Goal: Task Accomplishment & Management: Complete application form

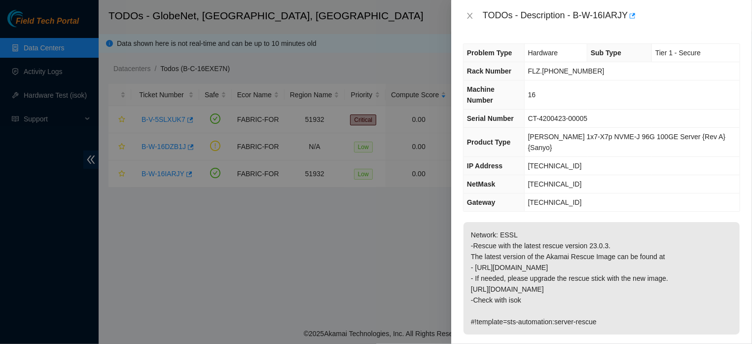
click at [574, 175] on td "[TECHNICAL_ID]" at bounding box center [631, 184] width 215 height 18
click at [468, 15] on icon "close" at bounding box center [470, 16] width 8 height 8
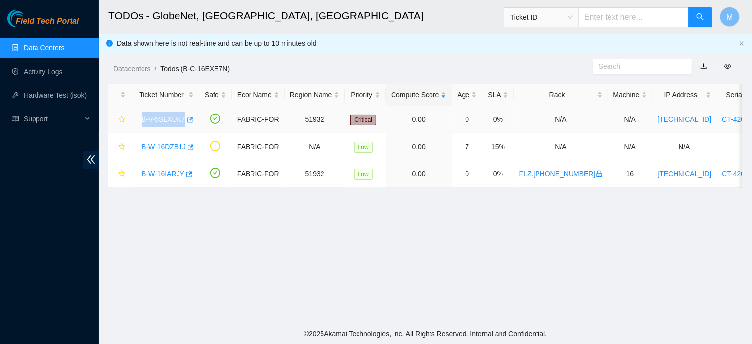
drag, startPoint x: 140, startPoint y: 118, endPoint x: 184, endPoint y: 127, distance: 45.1
copy link "B-V-5SLXUK7"
click at [167, 176] on link "B-W-16IARJY" at bounding box center [162, 174] width 43 height 8
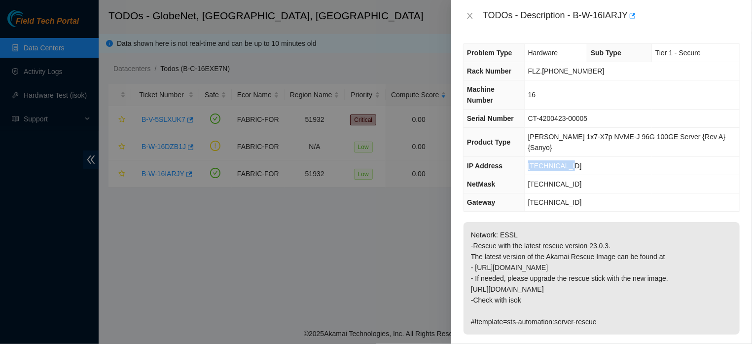
drag, startPoint x: 574, startPoint y: 145, endPoint x: 536, endPoint y: 150, distance: 38.2
click at [536, 157] on td "[TECHNICAL_ID]" at bounding box center [631, 166] width 215 height 18
copy span "[TECHNICAL_ID]"
click at [604, 157] on td "[TECHNICAL_ID]" at bounding box center [631, 166] width 215 height 18
drag, startPoint x: 536, startPoint y: 145, endPoint x: 584, endPoint y: 149, distance: 47.5
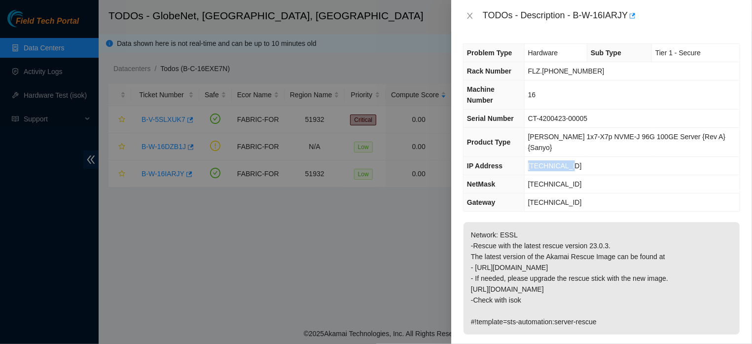
click at [584, 157] on td "[TECHNICAL_ID]" at bounding box center [631, 166] width 215 height 18
copy span "[TECHNICAL_ID]"
click at [469, 14] on icon "close" at bounding box center [470, 16] width 8 height 8
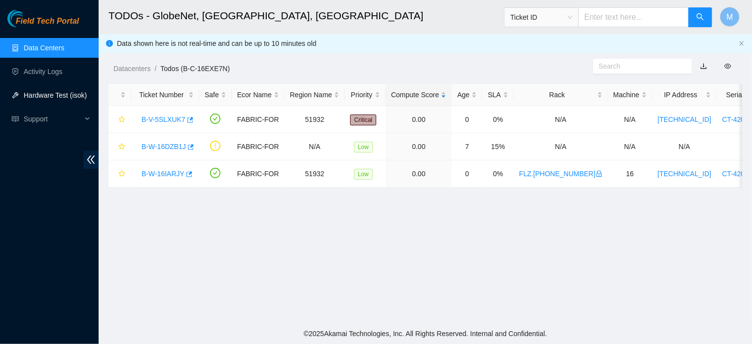
click at [56, 98] on link "Hardware Test (isok)" at bounding box center [55, 95] width 63 height 8
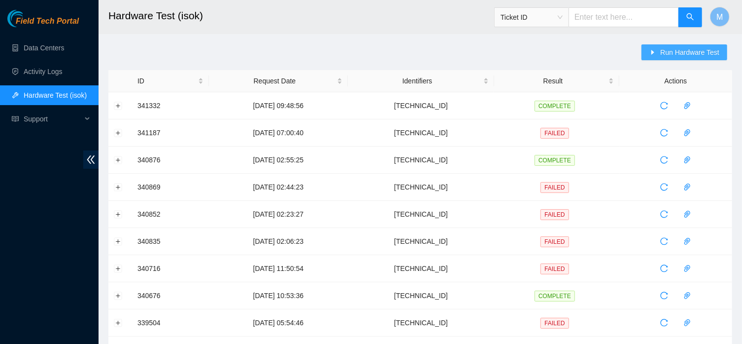
click at [666, 49] on span "Run Hardware Test" at bounding box center [690, 52] width 59 height 11
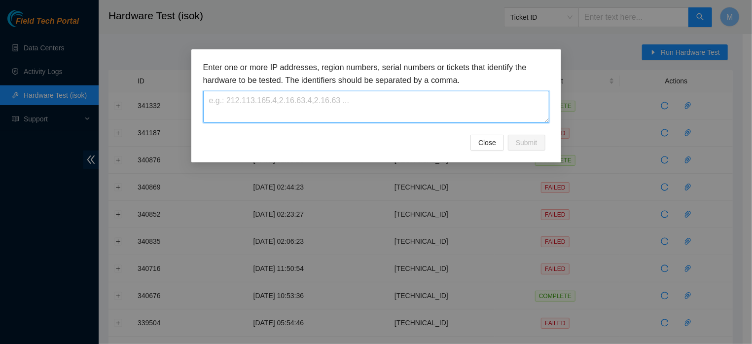
click at [376, 104] on textarea at bounding box center [376, 107] width 346 height 32
paste textarea "[TECHNICAL_ID]"
type textarea "[TECHNICAL_ID]"
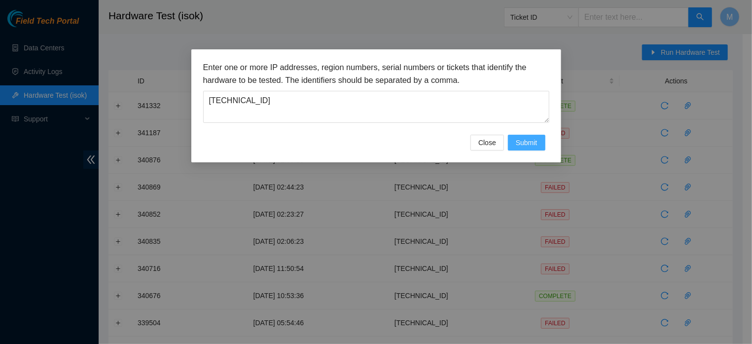
click at [522, 148] on span "Submit" at bounding box center [527, 142] width 22 height 11
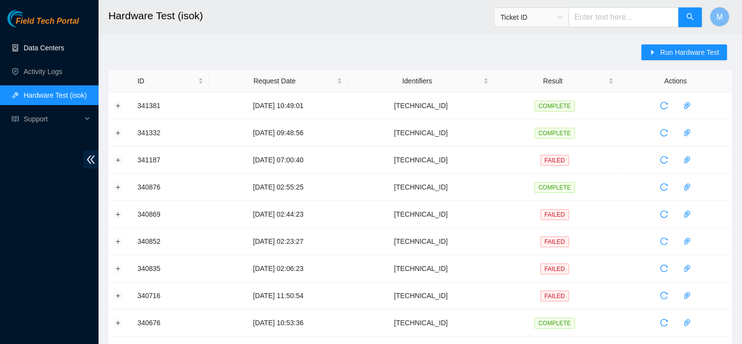
click at [53, 50] on link "Data Centers" at bounding box center [44, 48] width 40 height 8
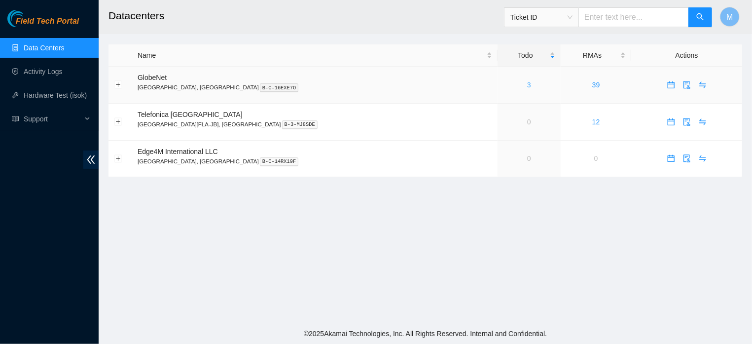
click at [527, 86] on link "3" at bounding box center [529, 85] width 4 height 8
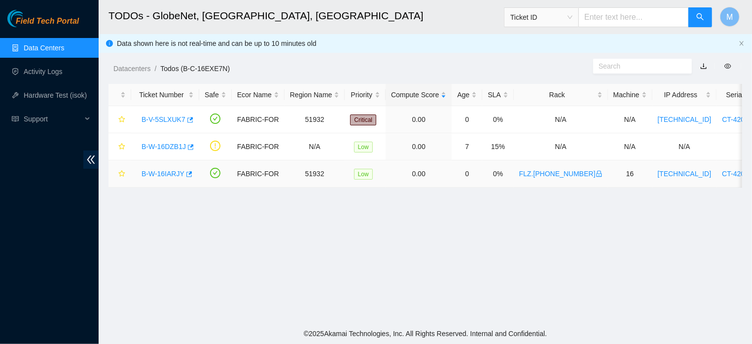
click at [170, 174] on link "B-W-16IARJY" at bounding box center [162, 174] width 43 height 8
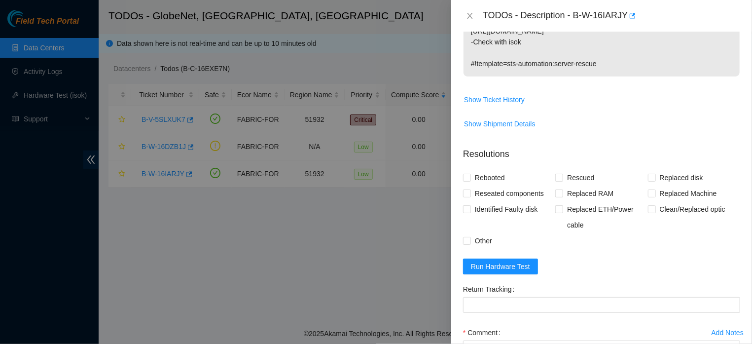
scroll to position [296, 0]
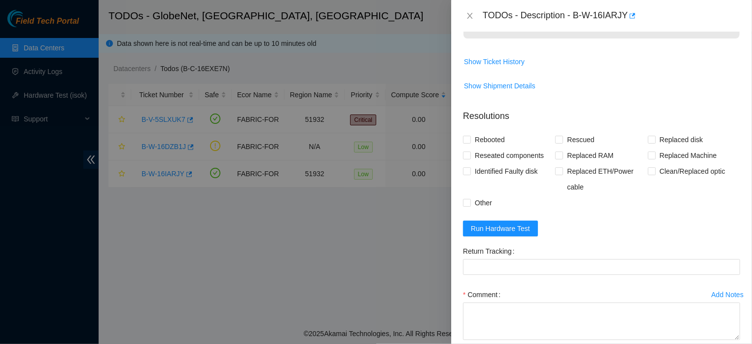
click at [552, 132] on div "Rebooted" at bounding box center [509, 140] width 92 height 16
click at [555, 136] on input "Rescued" at bounding box center [558, 139] width 7 height 7
checkbox input "true"
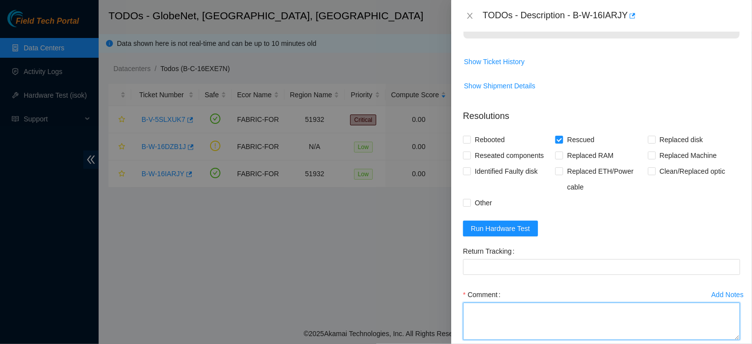
click at [482, 302] on textarea "Comment" at bounding box center [601, 320] width 277 height 37
click at [481, 302] on textarea "Comment" at bounding box center [601, 320] width 277 height 37
paste textarea "THE MACHINE WENT THROUGH NEW RESCUE (23.0..3), SETTINGS AND ISOK. [PERSON_NAME]…"
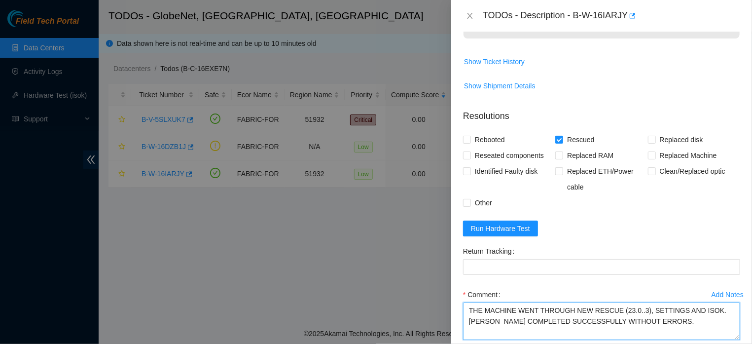
type textarea "THE MACHINE WENT THROUGH NEW RESCUE (23.0..3), SETTINGS AND ISOK. [PERSON_NAME]…"
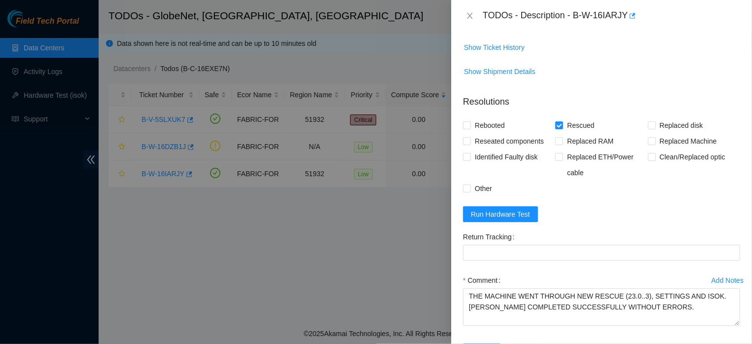
scroll to position [338, 0]
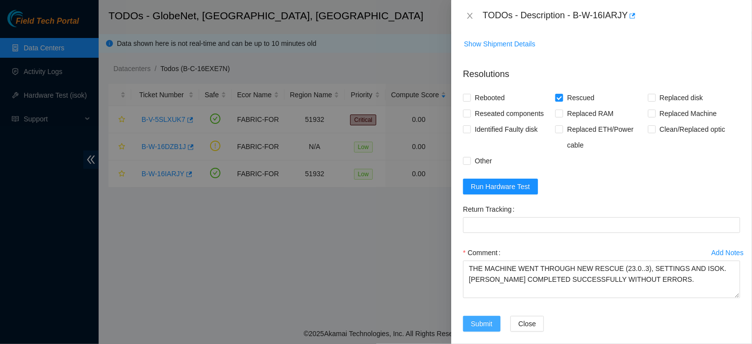
click at [475, 318] on span "Submit" at bounding box center [482, 323] width 22 height 11
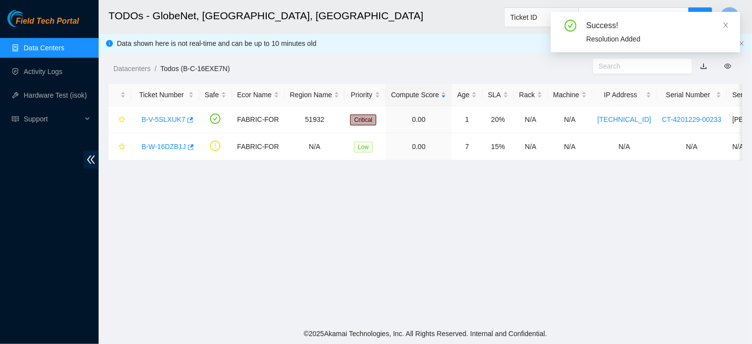
scroll to position [245, 0]
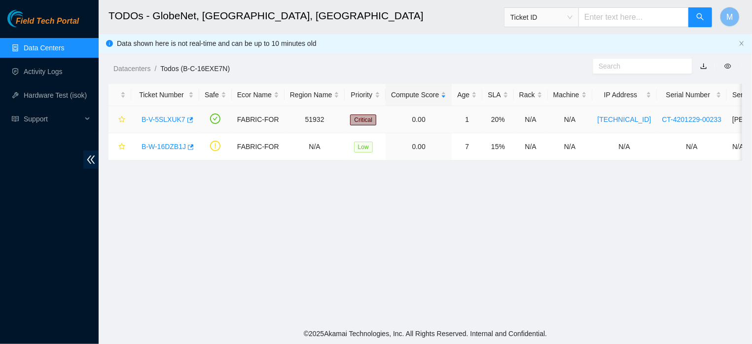
click at [146, 121] on link "B-V-5SLXUK7" at bounding box center [163, 119] width 44 height 8
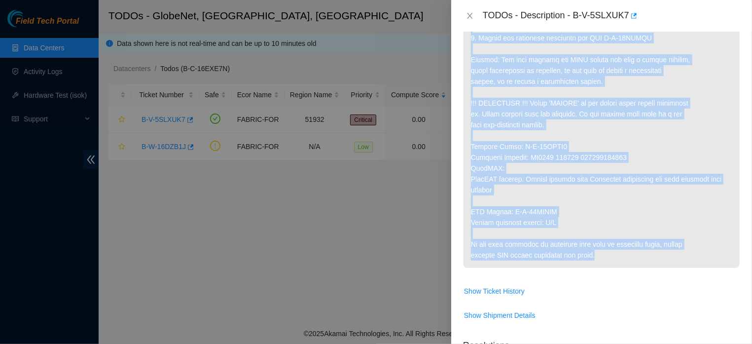
scroll to position [418, 0]
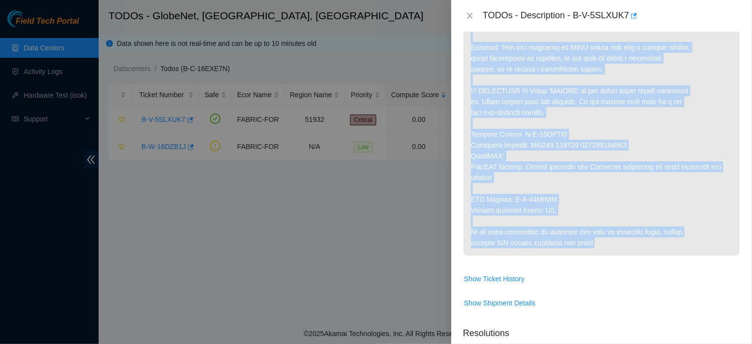
drag, startPoint x: 468, startPoint y: 152, endPoint x: 670, endPoint y: 275, distance: 236.7
click at [671, 270] on td at bounding box center [601, 28] width 277 height 486
copy p "Network: ESSL This machine is currently suspended: target target_type ticket se…"
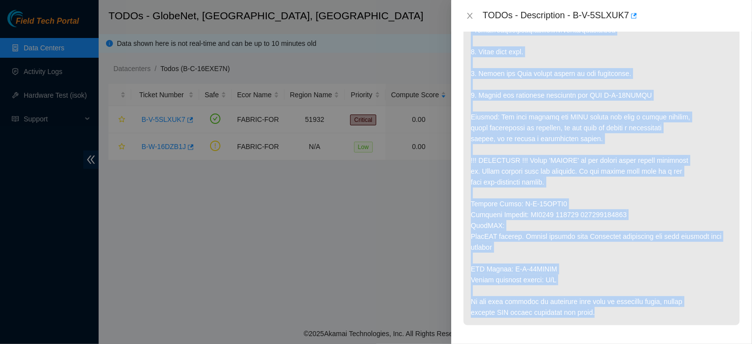
scroll to position [0, 0]
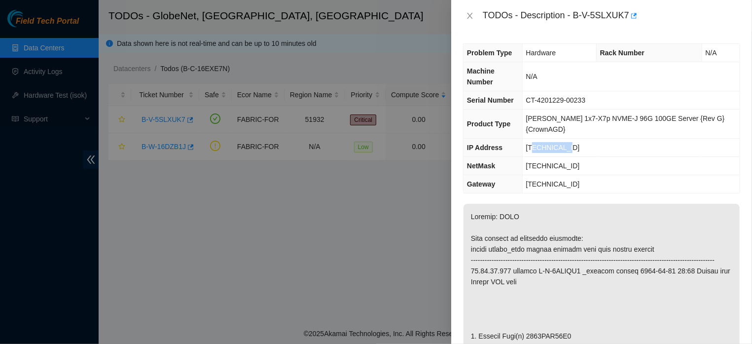
drag, startPoint x: 578, startPoint y: 145, endPoint x: 539, endPoint y: 151, distance: 39.8
click at [539, 151] on td "[TECHNICAL_ID]" at bounding box center [630, 148] width 217 height 18
click at [593, 99] on td "CT-4201229-00233" at bounding box center [630, 100] width 217 height 18
drag, startPoint x: 593, startPoint y: 99, endPoint x: 528, endPoint y: 105, distance: 65.4
click at [528, 105] on tr "Serial Number CT-4201229-00233" at bounding box center [601, 100] width 276 height 18
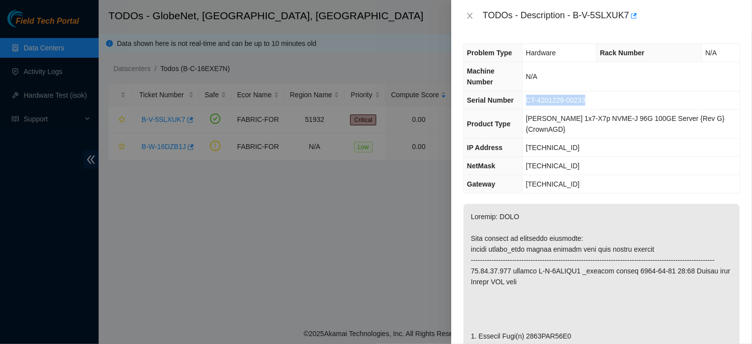
copy tr "CT-4201229-00233"
click at [471, 18] on icon "close" at bounding box center [469, 16] width 5 height 6
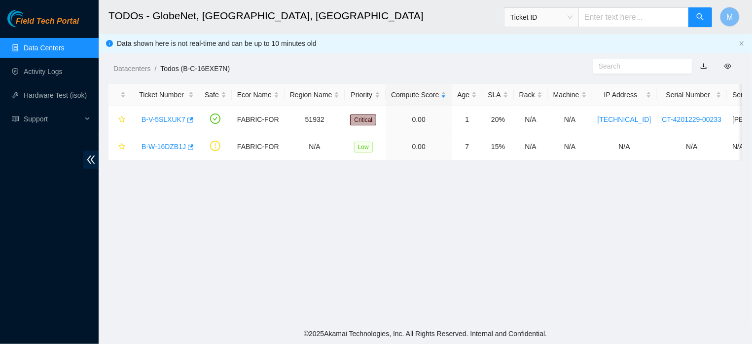
click at [572, 21] on span "Ticket ID" at bounding box center [541, 17] width 62 height 15
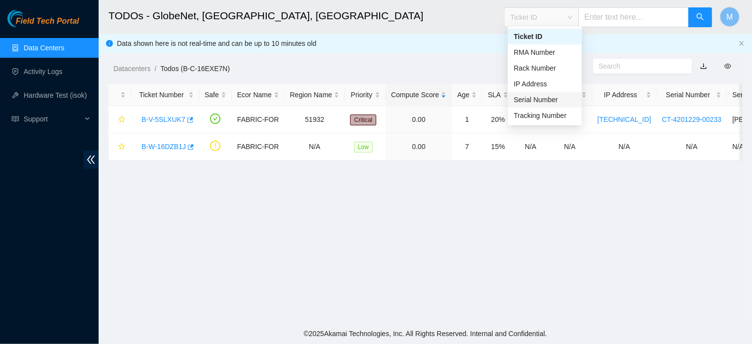
click at [541, 99] on div "Serial Number" at bounding box center [545, 99] width 62 height 11
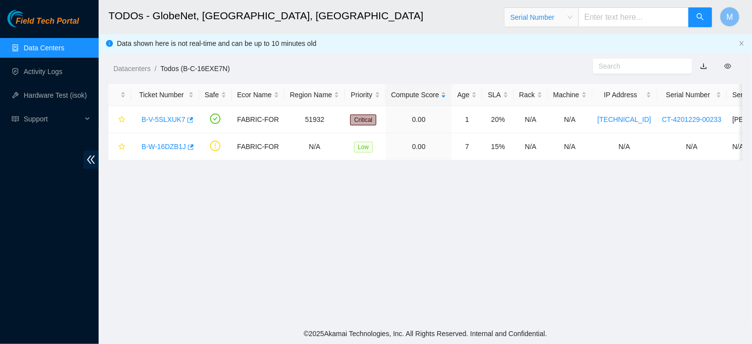
click at [625, 20] on input "text" at bounding box center [633, 17] width 110 height 20
paste input "CT-4201229-00233"
type input "CT-4201229-00233"
click at [705, 17] on button "button" at bounding box center [700, 17] width 24 height 20
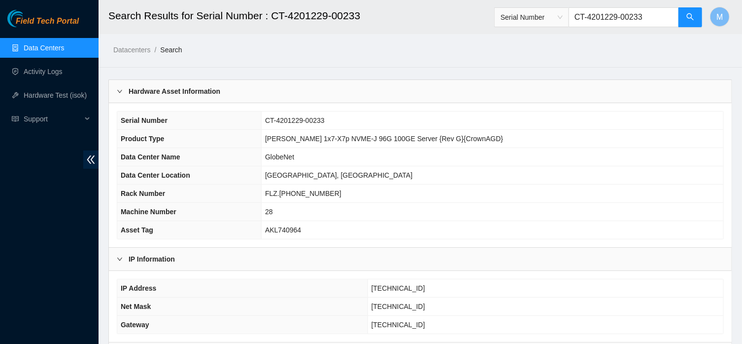
click at [45, 46] on link "Data Centers" at bounding box center [44, 48] width 40 height 8
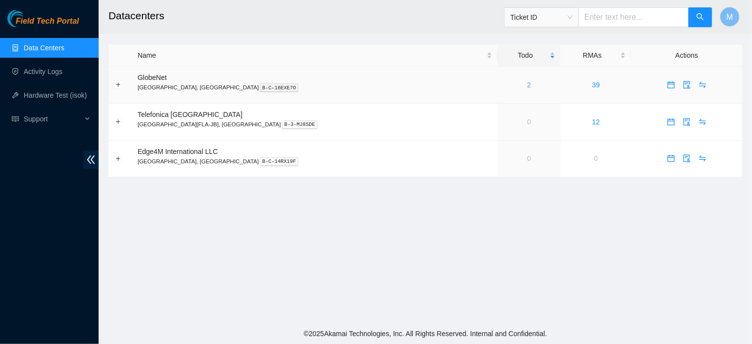
click at [527, 85] on link "2" at bounding box center [529, 85] width 4 height 8
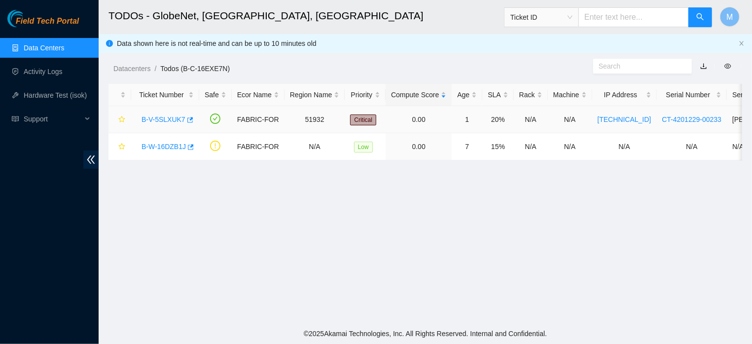
click at [171, 121] on link "B-V-5SLXUK7" at bounding box center [163, 119] width 44 height 8
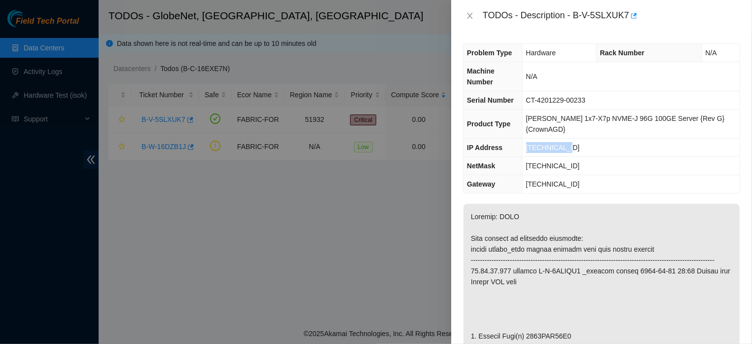
drag, startPoint x: 574, startPoint y: 147, endPoint x: 529, endPoint y: 152, distance: 45.1
click at [529, 152] on td "[TECHNICAL_ID]" at bounding box center [630, 148] width 217 height 18
copy span "[TECHNICAL_ID]"
click at [470, 16] on icon "close" at bounding box center [470, 16] width 8 height 8
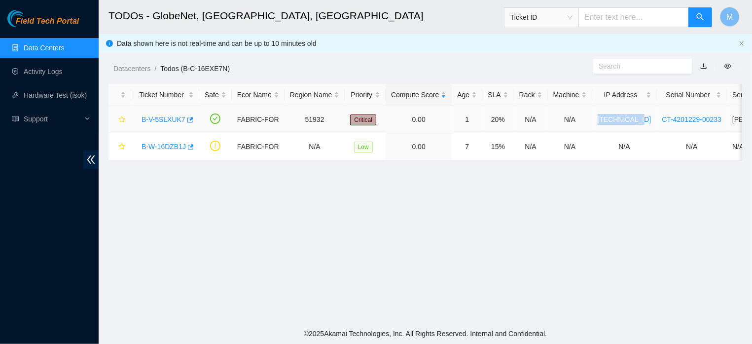
drag, startPoint x: 642, startPoint y: 119, endPoint x: 602, endPoint y: 127, distance: 41.2
click at [602, 127] on td "[TECHNICAL_ID]" at bounding box center [624, 119] width 65 height 27
copy link "[TECHNICAL_ID]"
click at [70, 97] on link "Hardware Test (isok)" at bounding box center [55, 95] width 63 height 8
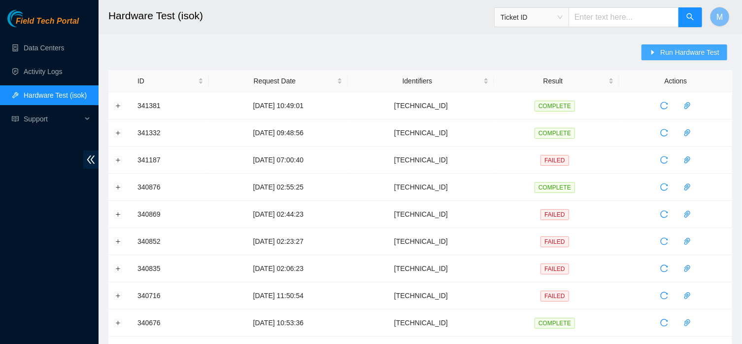
click at [681, 56] on span "Run Hardware Test" at bounding box center [690, 52] width 59 height 11
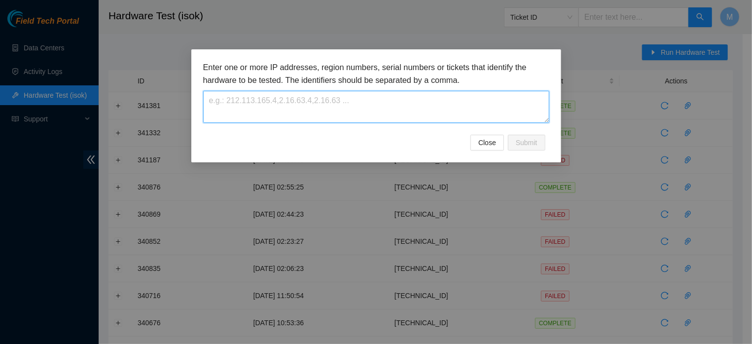
click at [355, 107] on textarea at bounding box center [376, 107] width 346 height 32
paste textarea "[TECHNICAL_ID]"
type textarea "[TECHNICAL_ID]"
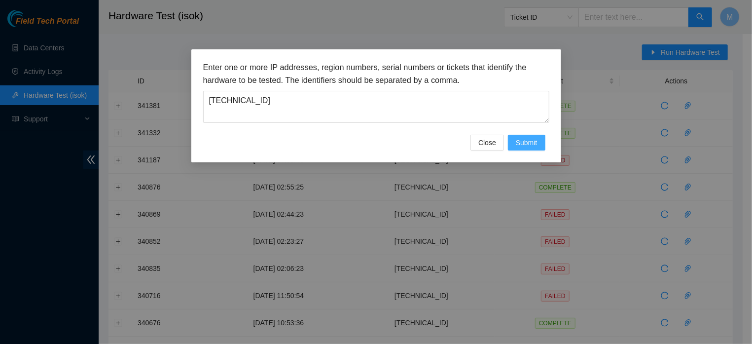
click at [529, 148] on span "Submit" at bounding box center [527, 142] width 22 height 11
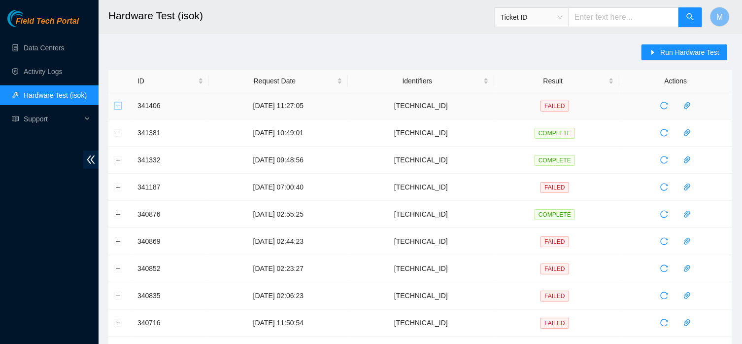
click at [118, 104] on button "Expand row" at bounding box center [118, 106] width 8 height 8
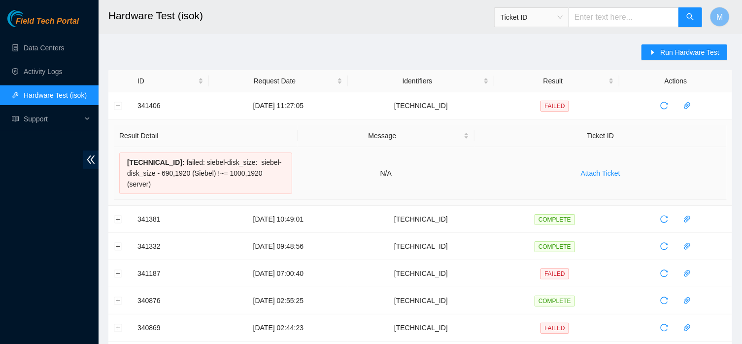
drag, startPoint x: 174, startPoint y: 164, endPoint x: 197, endPoint y: 182, distance: 29.5
click at [197, 182] on div "[TECHNICAL_ID] : failed: siebel-disk_size: siebel-disk_size - 690,1920 (Siebel)…" at bounding box center [205, 172] width 173 height 41
copy div "failed: siebel-disk_size: siebel-disk_size - 690,1920 (Siebel) !~= 1000,1920 (s…"
click at [25, 47] on link "Data Centers" at bounding box center [44, 48] width 40 height 8
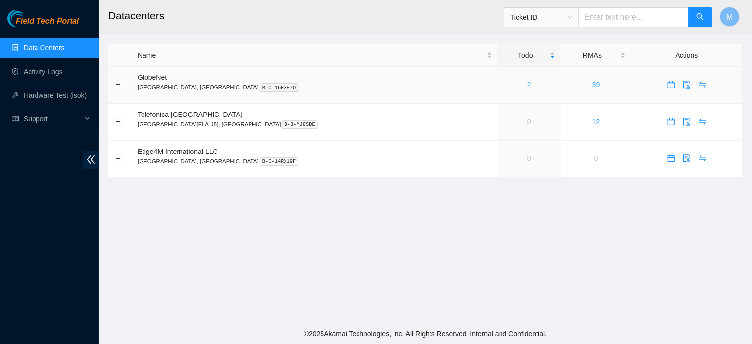
click at [527, 84] on link "2" at bounding box center [529, 85] width 4 height 8
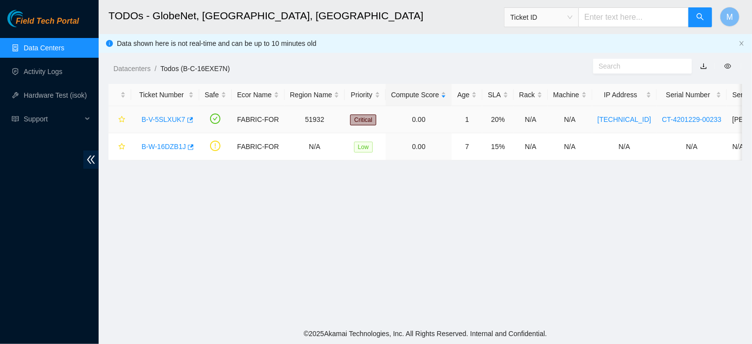
click at [153, 117] on link "B-V-5SLXUK7" at bounding box center [163, 119] width 44 height 8
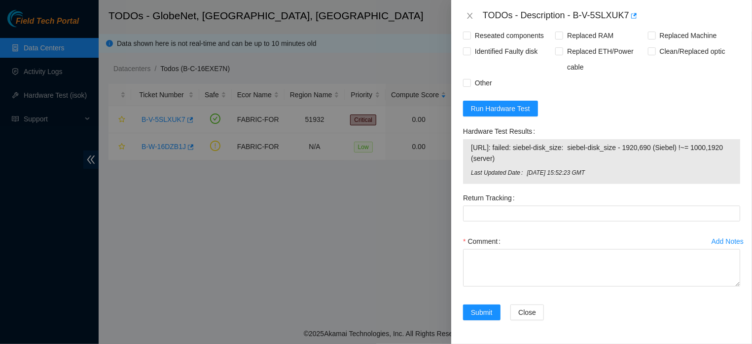
scroll to position [776, 0]
click at [587, 267] on textarea "Comment" at bounding box center [601, 267] width 277 height 37
paste textarea "DISK REPLACEMENT, RESCUE (23.0.3), CONFIGURATIONS, AND ISOK TEST. ISOK DISPLAYE…"
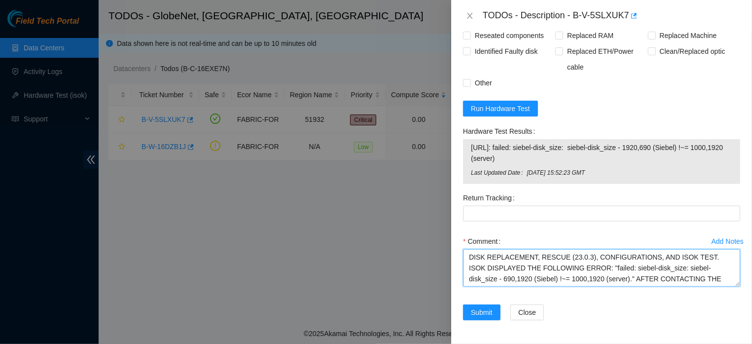
scroll to position [21, 0]
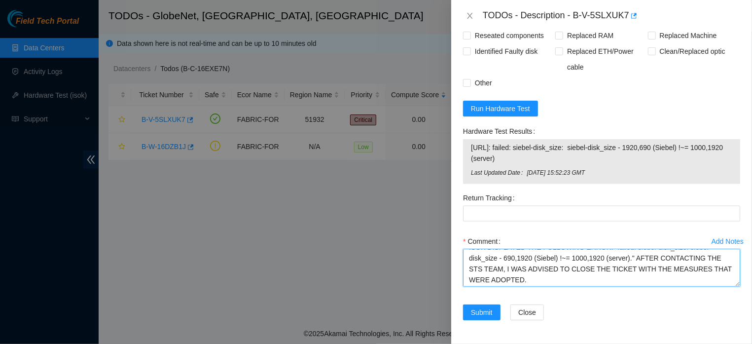
click at [582, 266] on textarea "DISK REPLACEMENT, RESCUE (23.0.3), CONFIGURATIONS, AND ISOK TEST. ISOK DISPLAYE…" at bounding box center [601, 267] width 277 height 37
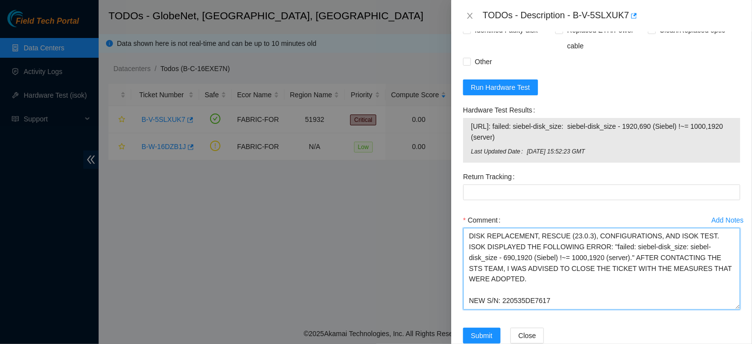
scroll to position [0, 0]
drag, startPoint x: 727, startPoint y: 282, endPoint x: 739, endPoint y: 317, distance: 36.8
click at [739, 310] on textarea "DISK REPLACEMENT, RESCUE (23.0.3), CONFIGURATIONS, AND ISOK TEST. ISOK DISPLAYE…" at bounding box center [601, 269] width 277 height 82
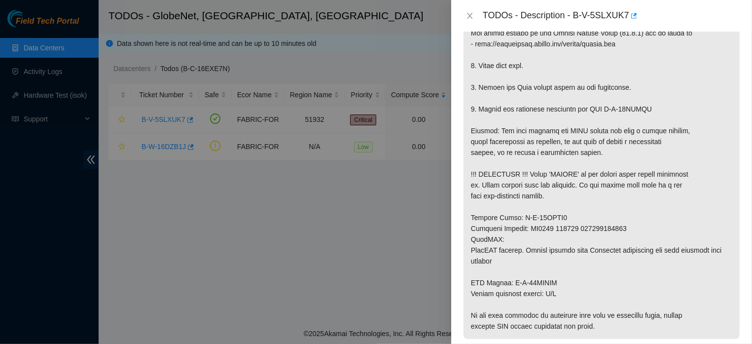
scroll to position [355, 0]
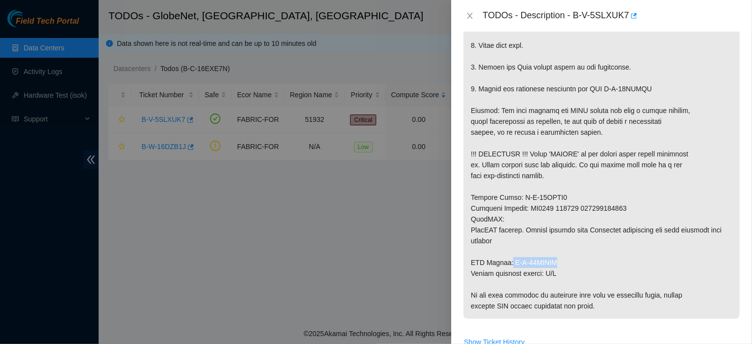
drag, startPoint x: 511, startPoint y: 275, endPoint x: 561, endPoint y: 274, distance: 50.3
click at [561, 274] on p at bounding box center [601, 83] width 276 height 470
copy p "B-W-13XAOWE"
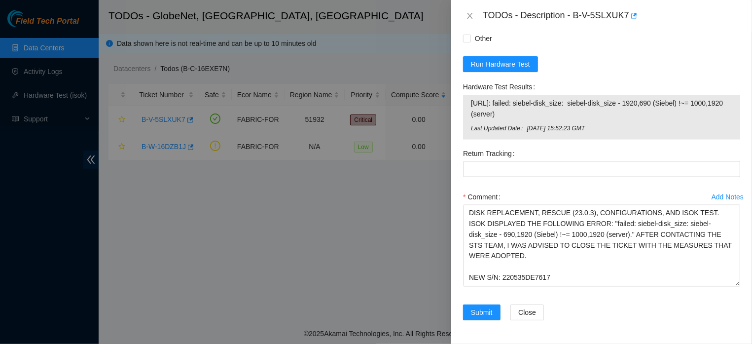
scroll to position [811, 0]
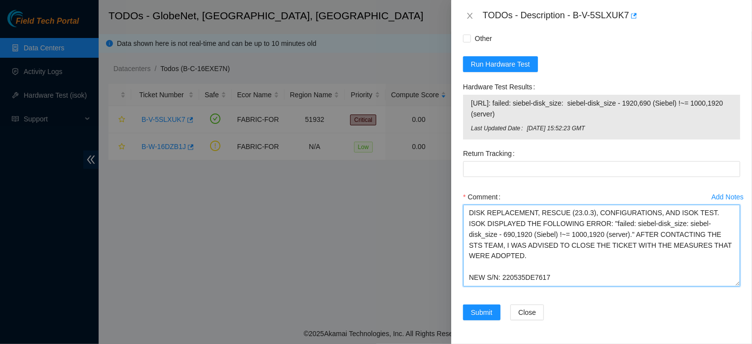
click at [615, 277] on textarea "DISK REPLACEMENT, RESCUE (23.0.3), CONFIGURATIONS, AND ISOK TEST. ISOK DISPLAYE…" at bounding box center [601, 246] width 277 height 82
paste textarea "B-W-13XAOWE"
type textarea "DISK REPLACEMENT, RESCUE (23.0.3), CONFIGURATIONS, AND ISOK TEST. ISOK DISPLAYE…"
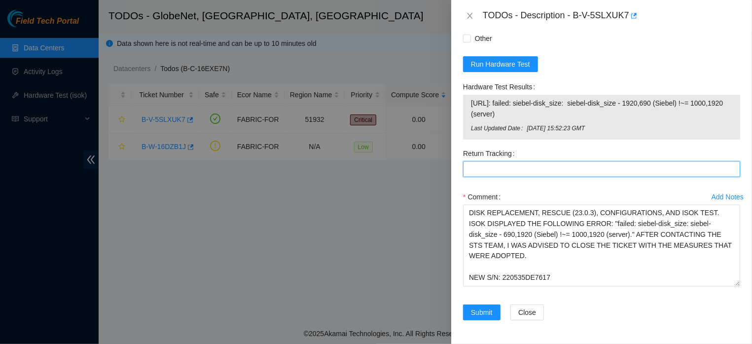
click at [541, 170] on Tracking "Return Tracking" at bounding box center [601, 169] width 277 height 16
paste Tracking "B-W-13XAOWE"
type Tracking "B-W-13XAOWE"
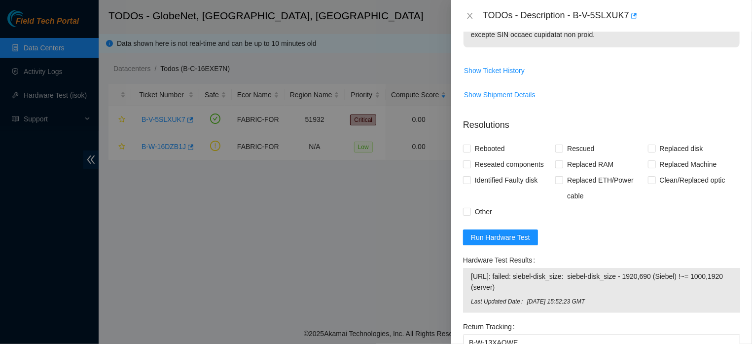
scroll to position [620, 0]
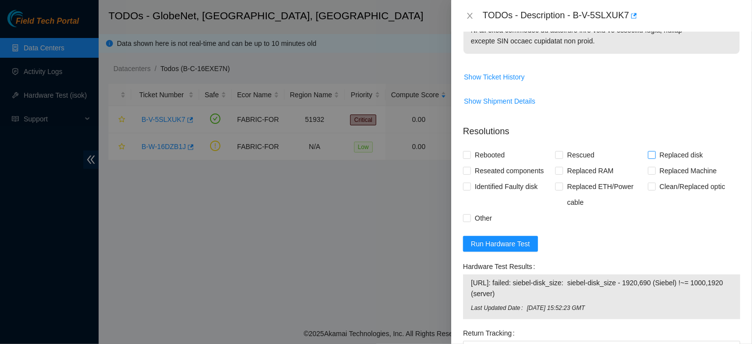
click at [648, 158] on input "Replaced disk" at bounding box center [651, 154] width 7 height 7
checkbox input "true"
click at [556, 158] on input "Rescued" at bounding box center [558, 154] width 7 height 7
checkbox input "true"
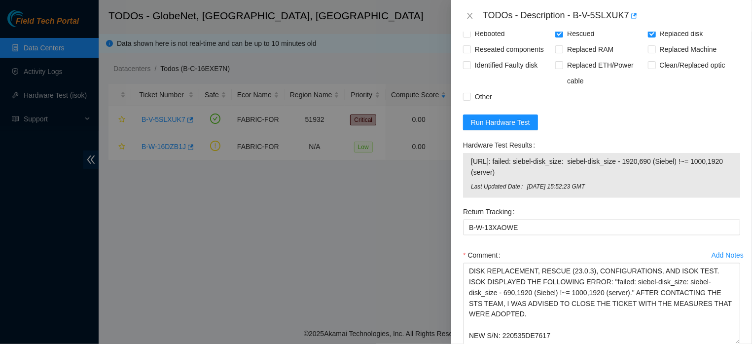
scroll to position [811, 0]
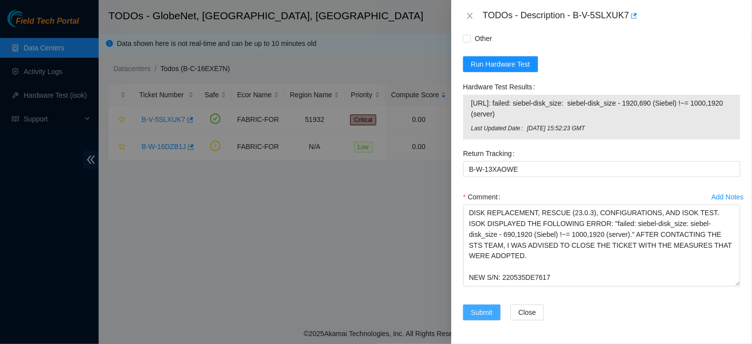
click at [482, 314] on span "Submit" at bounding box center [482, 312] width 22 height 11
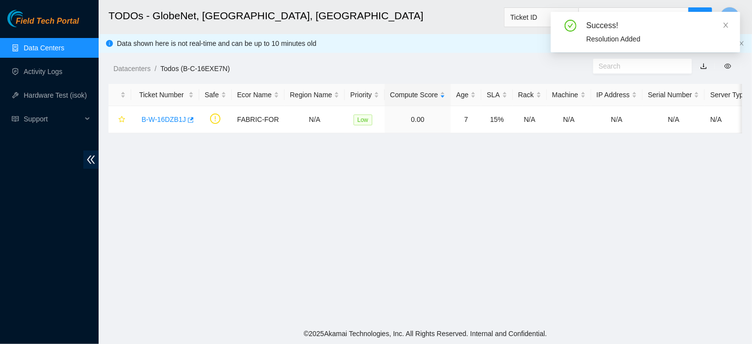
scroll to position [244, 0]
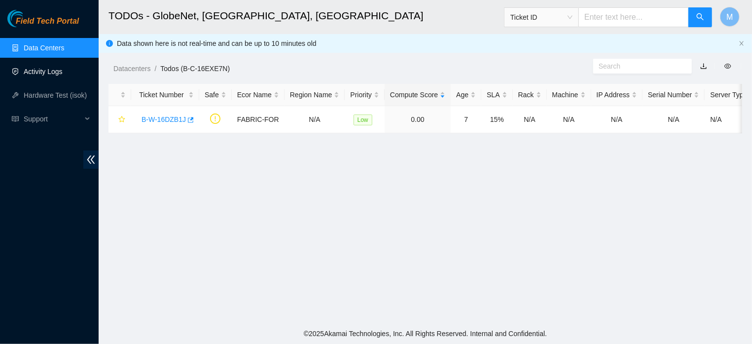
click at [63, 70] on link "Activity Logs" at bounding box center [43, 72] width 39 height 8
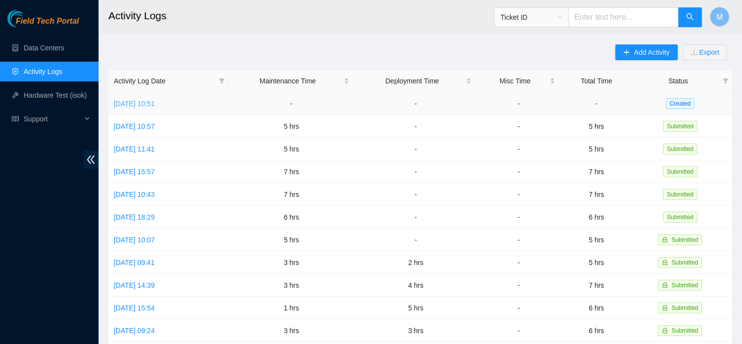
click at [155, 101] on link "[DATE] 10:51" at bounding box center [134, 104] width 41 height 8
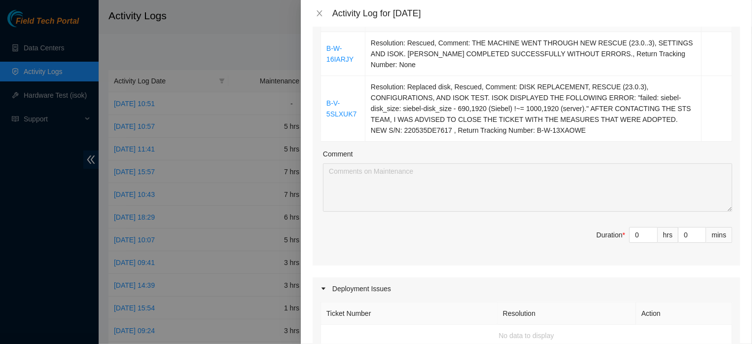
scroll to position [236, 0]
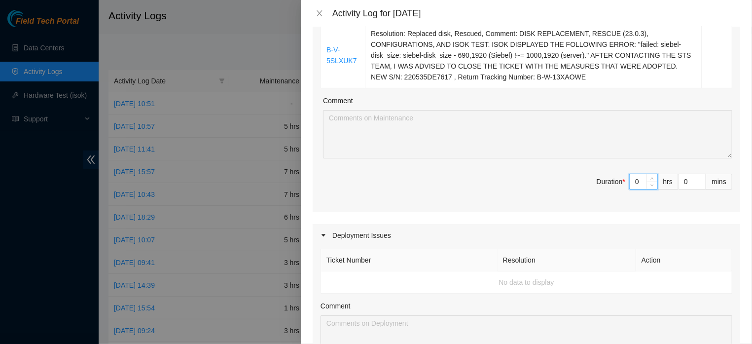
drag, startPoint x: 633, startPoint y: 192, endPoint x: 621, endPoint y: 192, distance: 11.8
click at [629, 189] on input "0" at bounding box center [643, 181] width 28 height 15
type input "3"
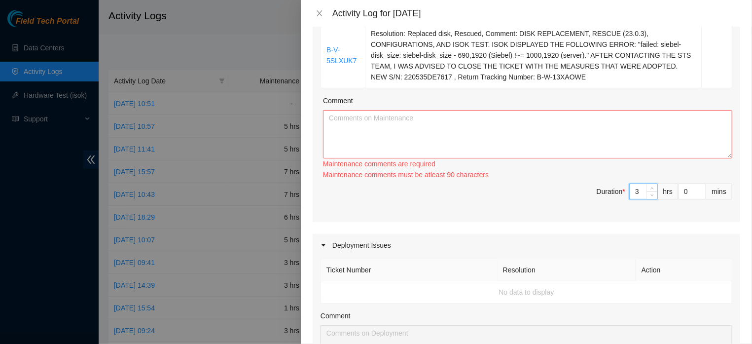
type input "3"
click at [364, 134] on textarea "Comment" at bounding box center [527, 134] width 409 height 48
paste textarea "REQUEST AND WAIT FOR APPROVAL AT THE ESSL RACK. EXECUTE THE TWO TICKETS AND CON…"
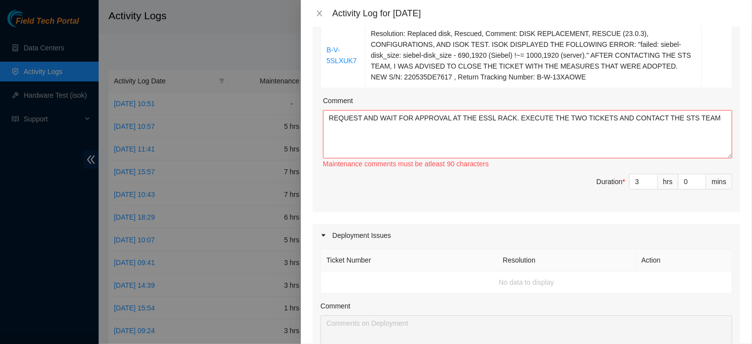
scroll to position [117, 0]
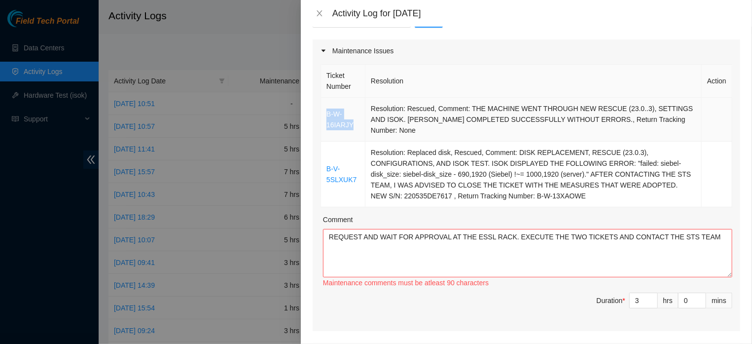
drag, startPoint x: 325, startPoint y: 116, endPoint x: 370, endPoint y: 125, distance: 45.2
click at [365, 125] on td "B-W-16IARJY" at bounding box center [343, 120] width 44 height 44
click at [327, 239] on textarea "REQUEST AND WAIT FOR APPROVAL AT THE ESSL RACK. EXECUTE THE TWO TICKETS AND CON…" at bounding box center [527, 253] width 409 height 48
paste textarea "B-W-16IARJY"
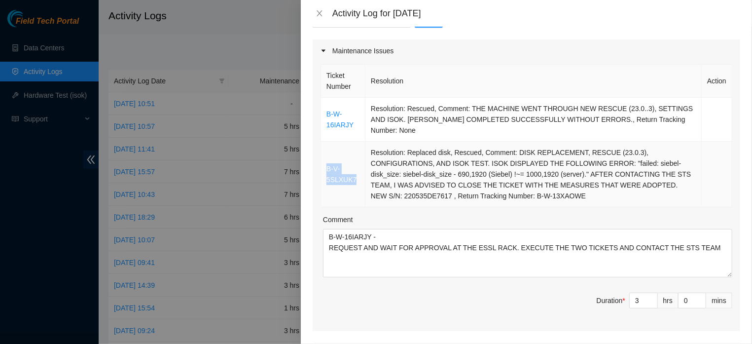
drag, startPoint x: 324, startPoint y: 175, endPoint x: 372, endPoint y: 179, distance: 48.0
click at [365, 179] on td "B-V-5SLXUK7" at bounding box center [343, 174] width 44 height 66
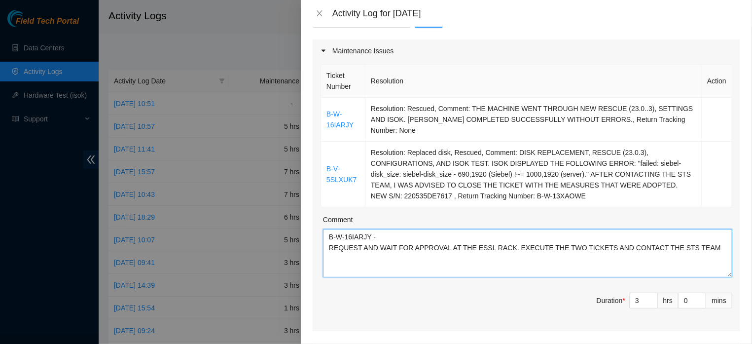
click at [387, 238] on textarea "B-W-16IARJY - REQUEST AND WAIT FOR APPROVAL AT THE ESSL RACK. EXECUTE THE TWO T…" at bounding box center [527, 253] width 409 height 48
paste textarea "B-V-5SLXUK7"
type textarea "B-W-16IARJY - B-V-5SLXUK7 REQUEST AND WAIT FOR APPROVAL AT THE ESSL RACK. EXECU…"
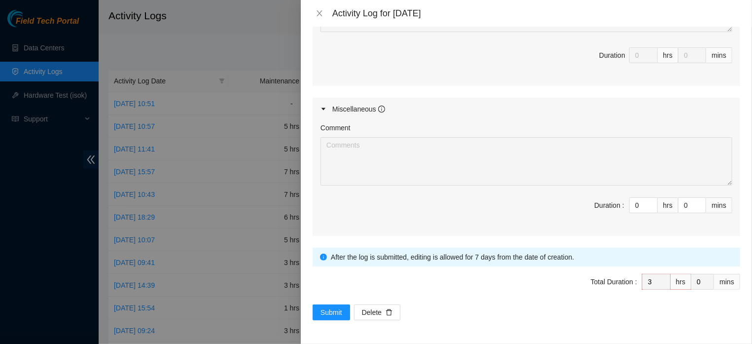
scroll to position [594, 0]
click at [332, 312] on span "Submit" at bounding box center [331, 312] width 22 height 11
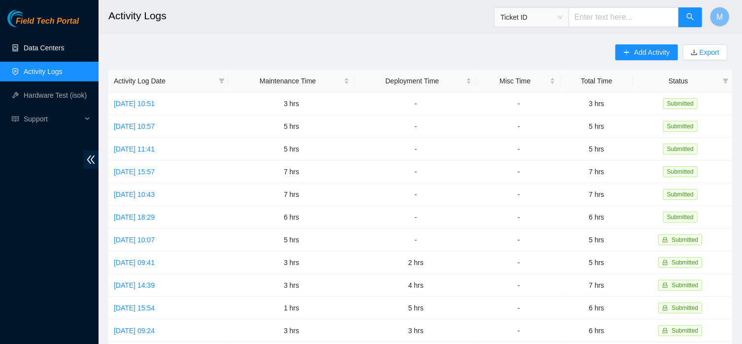
click at [48, 45] on link "Data Centers" at bounding box center [44, 48] width 40 height 8
